Goal: Navigation & Orientation: Find specific page/section

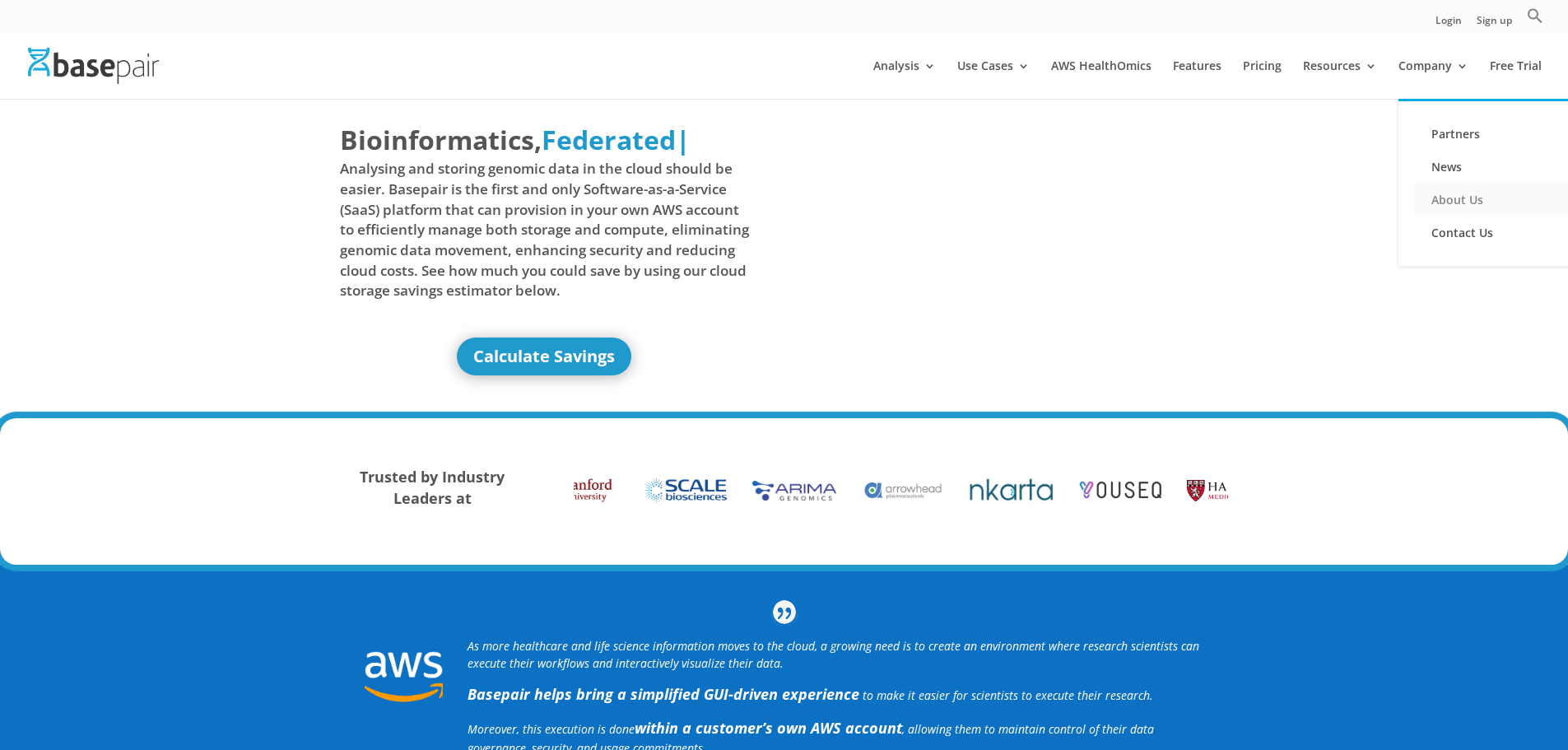
click at [1471, 198] on link "About Us" at bounding box center [1498, 200] width 165 height 33
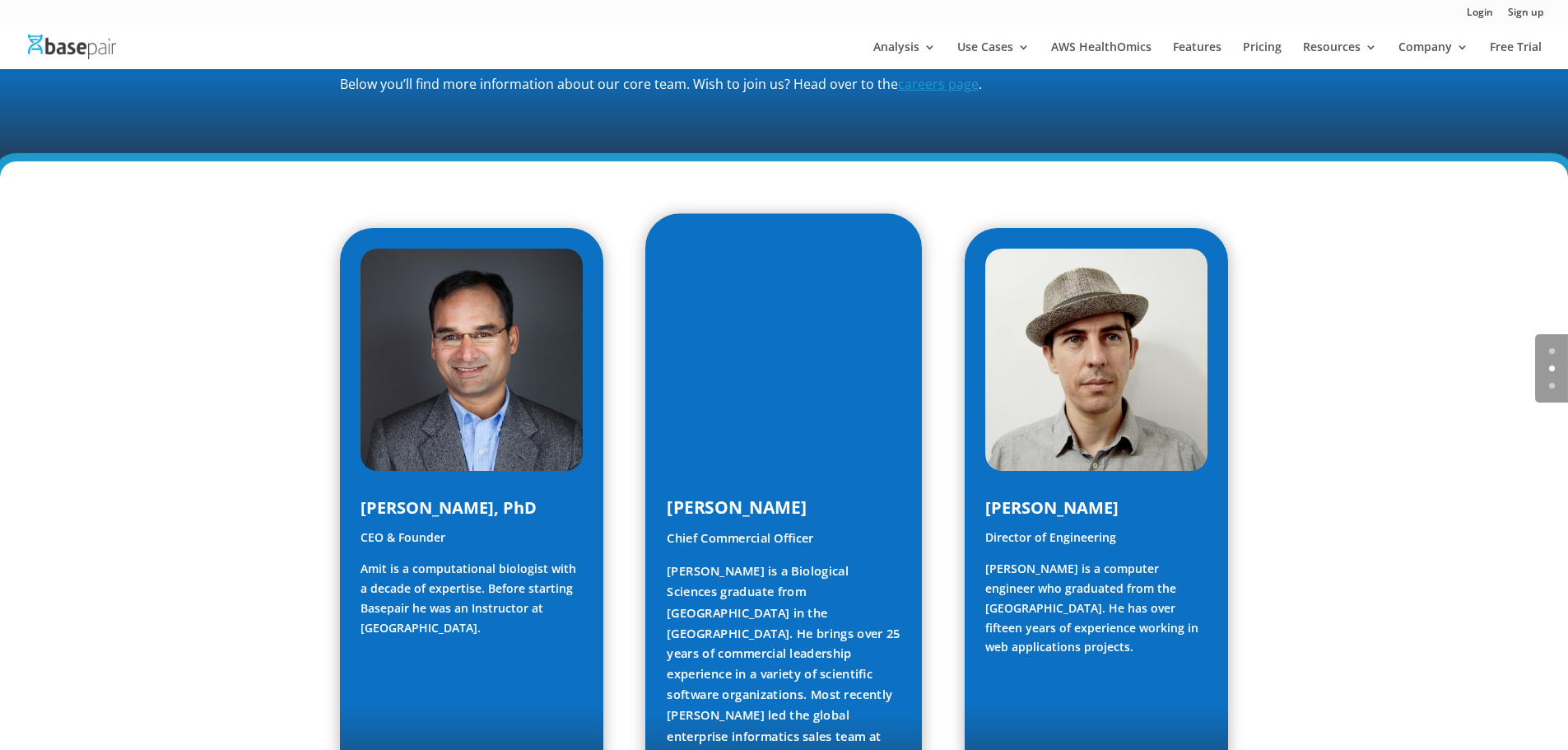
scroll to position [658, 0]
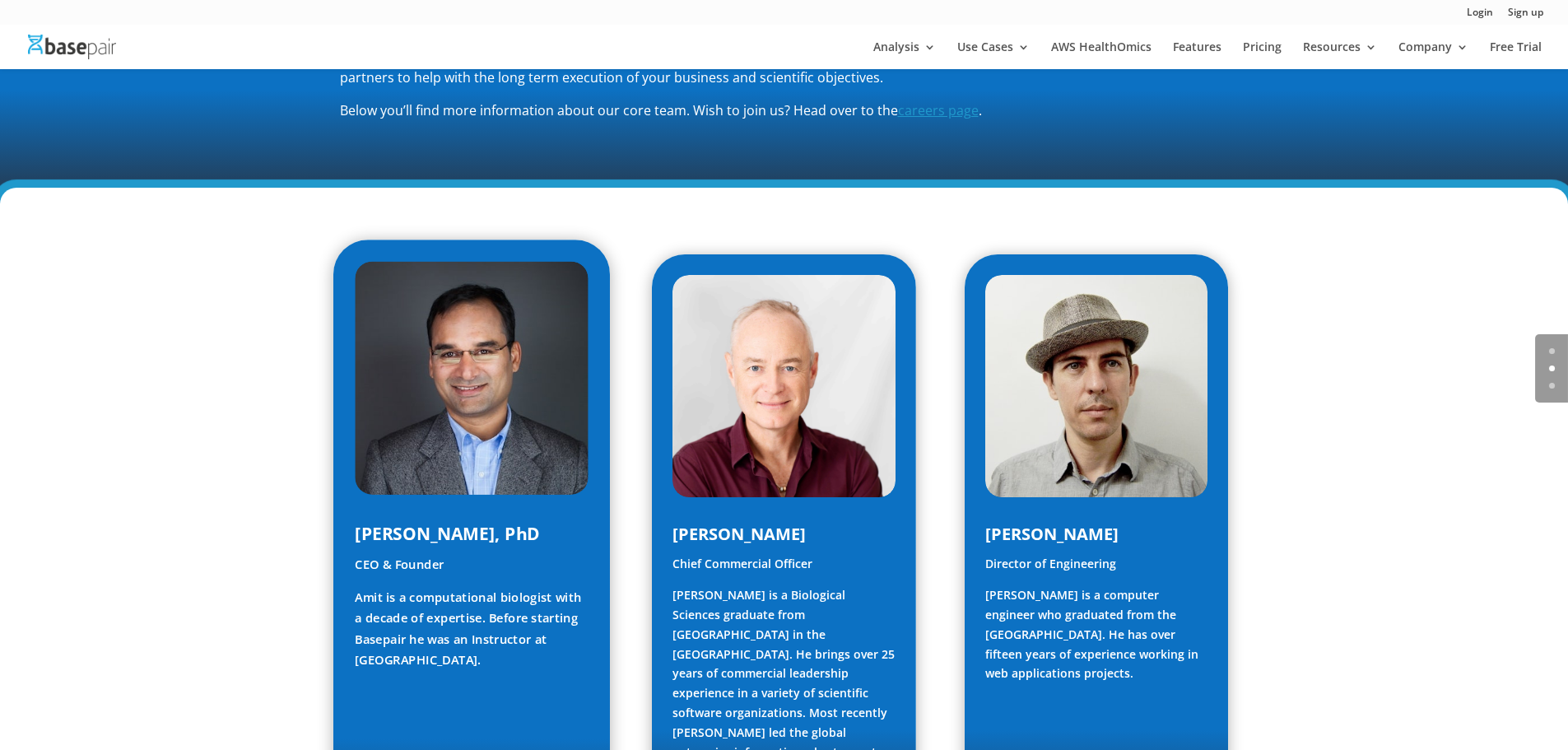
click at [454, 535] on span "[PERSON_NAME], PhD" at bounding box center [447, 533] width 186 height 23
click at [458, 495] on img at bounding box center [471, 377] width 234 height 233
click at [453, 543] on span "[PERSON_NAME], PhD" at bounding box center [447, 533] width 186 height 23
